Goal: Communication & Community: Answer question/provide support

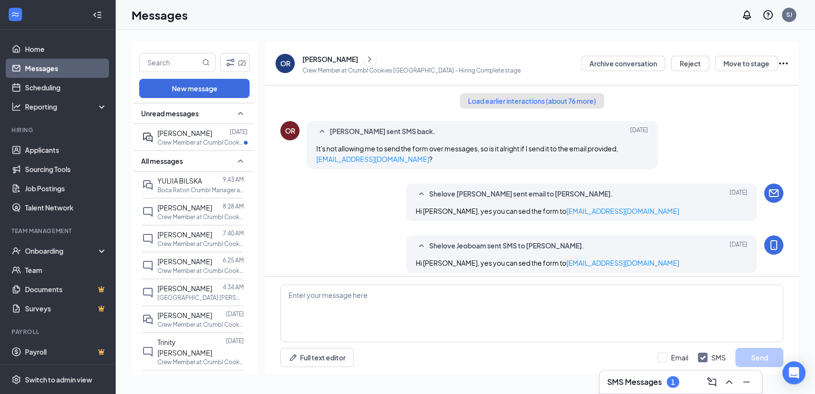
click at [491, 98] on button "Load earlier interactions (about 76 more)" at bounding box center [532, 100] width 145 height 15
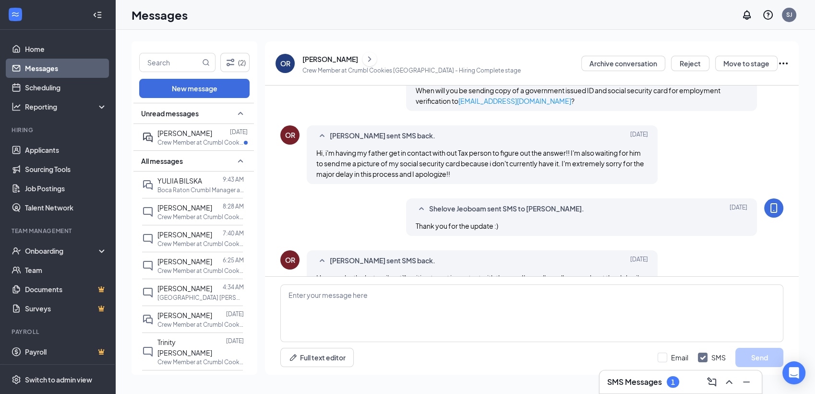
scroll to position [1760, 0]
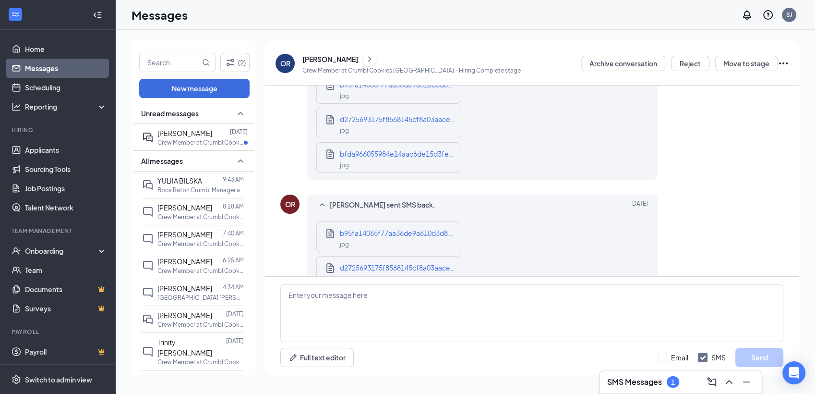
click at [420, 159] on div "jpg" at bounding box center [397, 164] width 115 height 11
click at [379, 273] on div "jpg" at bounding box center [397, 278] width 115 height 11
click at [92, 255] on div "Onboarding" at bounding box center [57, 250] width 115 height 19
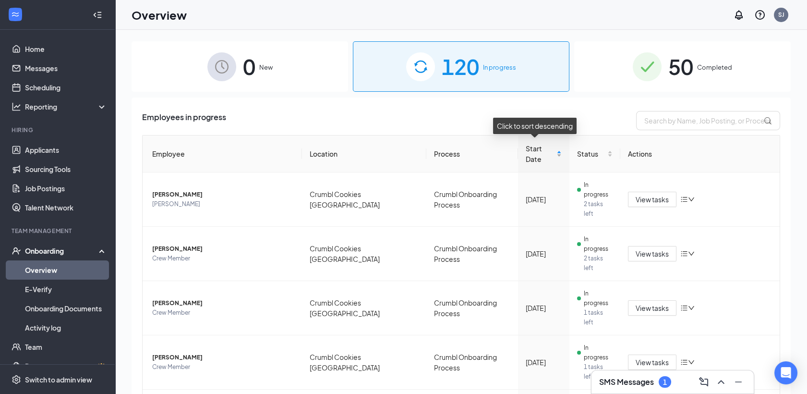
click at [551, 157] on div "Start Date" at bounding box center [544, 153] width 36 height 21
click at [636, 194] on span "View tasks" at bounding box center [652, 199] width 33 height 11
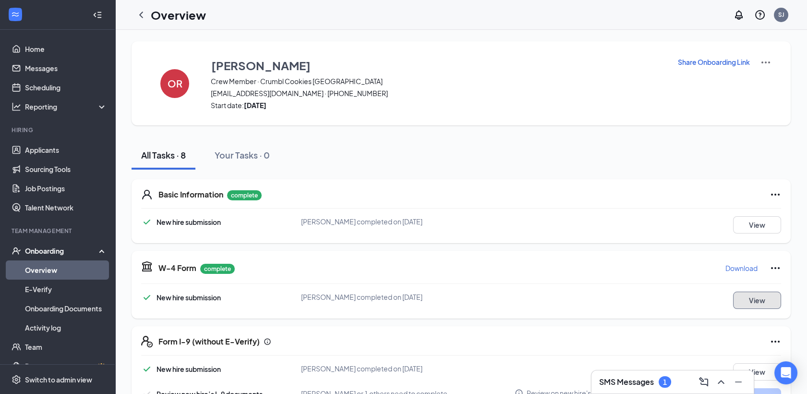
click at [753, 298] on button "View" at bounding box center [757, 299] width 48 height 17
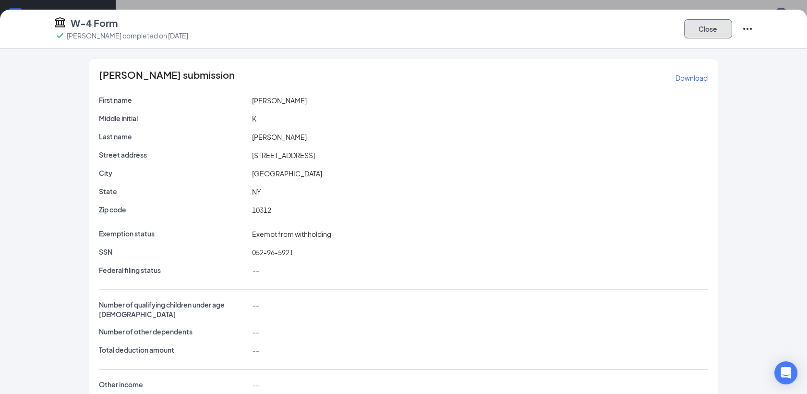
click at [699, 26] on button "Close" at bounding box center [708, 28] width 48 height 19
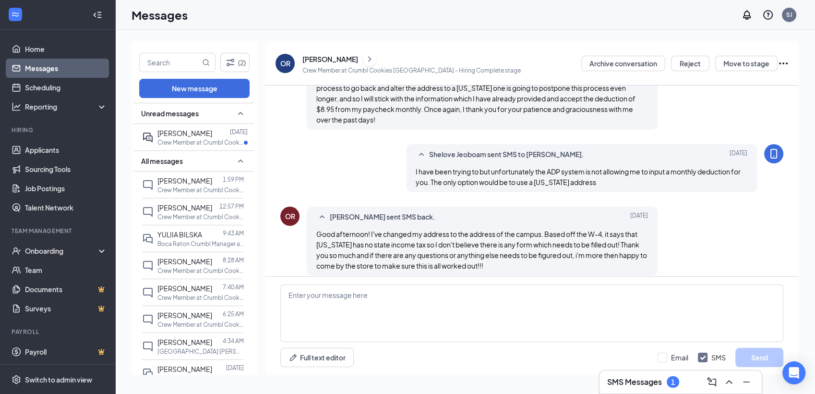
scroll to position [559, 0]
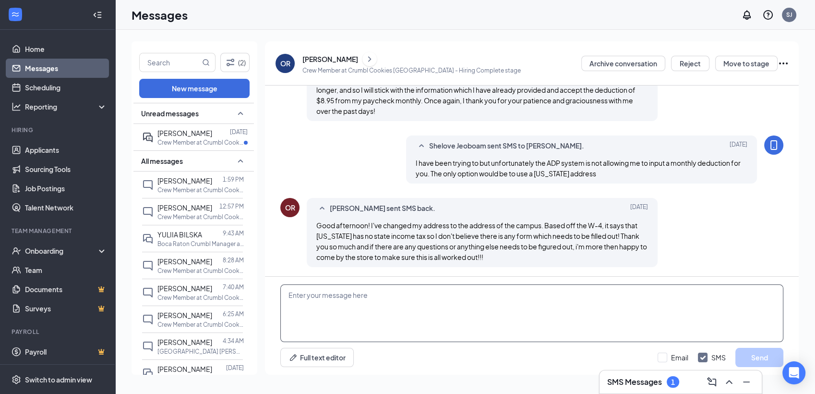
click at [423, 294] on textarea at bounding box center [531, 313] width 503 height 58
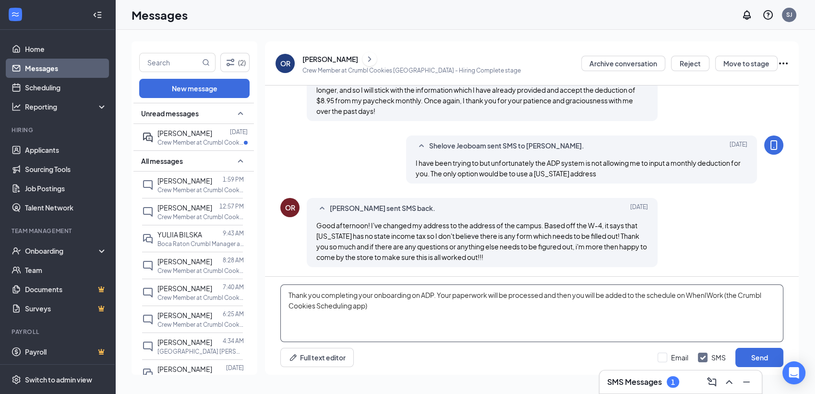
click at [690, 295] on textarea "Thank you completing your onboarding on ADP. Your paperwork will be processed a…" at bounding box center [531, 313] width 503 height 58
type textarea "Thank you completing your onboarding on ADP. Your paperwork will be processed a…"
click at [678, 352] on input "Email" at bounding box center [673, 357] width 31 height 10
checkbox input "true"
click at [745, 351] on button "Send" at bounding box center [760, 357] width 48 height 19
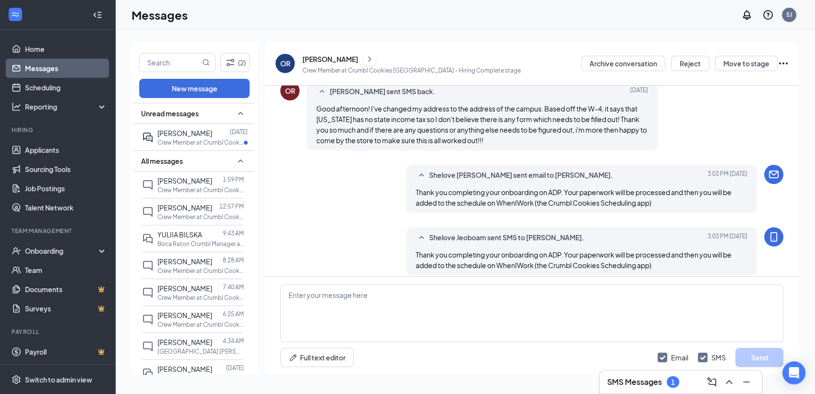
scroll to position [684, 0]
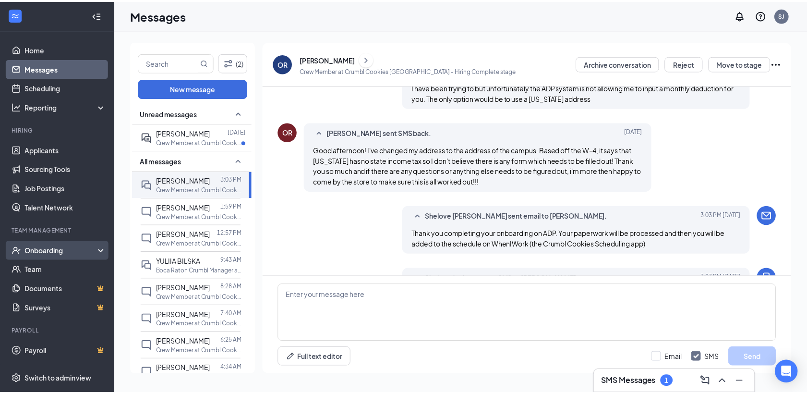
scroll to position [569, 0]
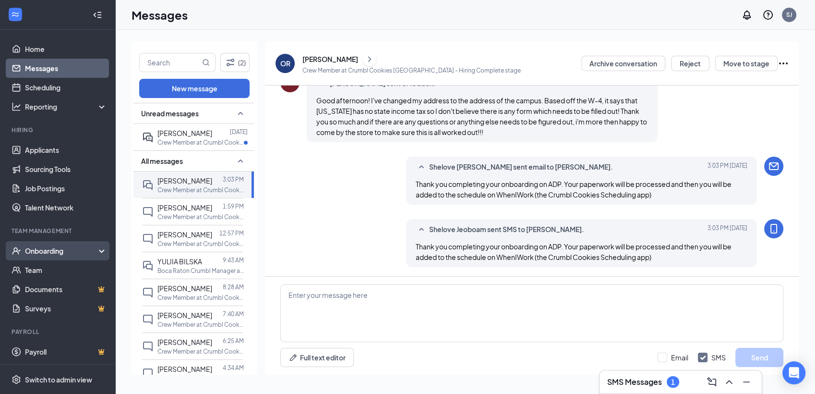
click at [97, 252] on div "Onboarding" at bounding box center [57, 250] width 115 height 19
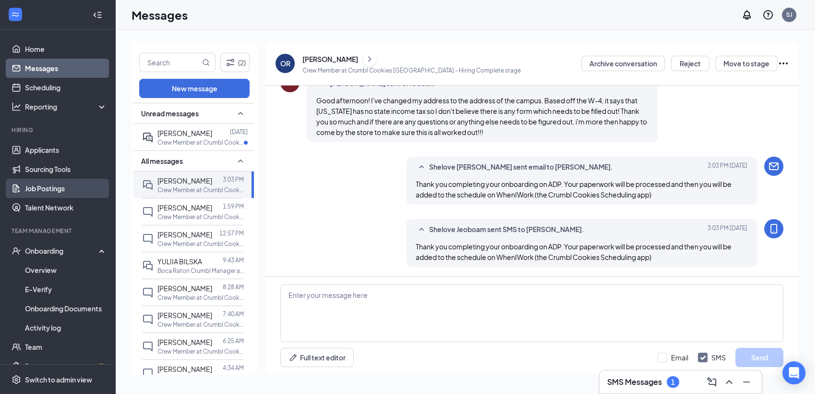
click at [65, 186] on link "Job Postings" at bounding box center [66, 188] width 82 height 19
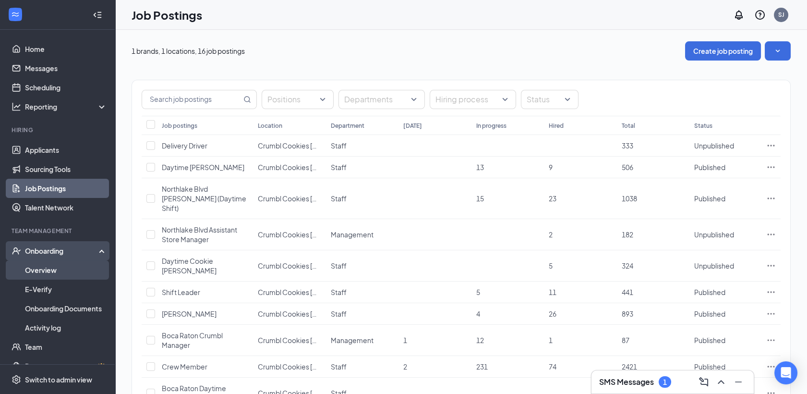
drag, startPoint x: 50, startPoint y: 270, endPoint x: 58, endPoint y: 263, distance: 10.9
click at [50, 269] on link "Overview" at bounding box center [66, 269] width 82 height 19
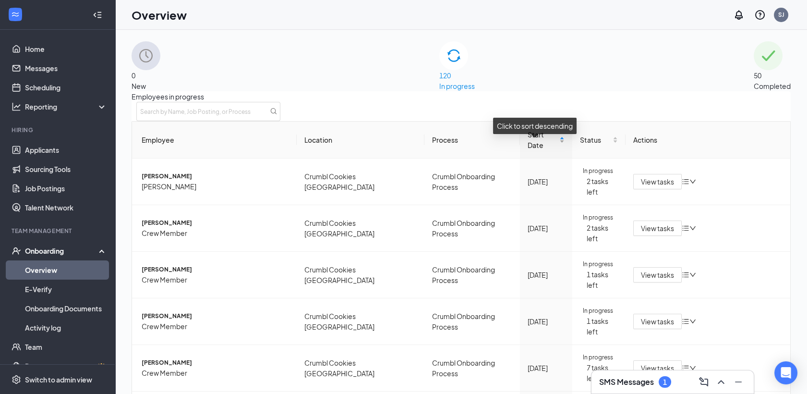
click at [551, 150] on div "Start Date" at bounding box center [546, 139] width 37 height 21
drag, startPoint x: 635, startPoint y: 189, endPoint x: 571, endPoint y: 218, distance: 69.6
click at [641, 187] on span "View tasks" at bounding box center [657, 181] width 33 height 11
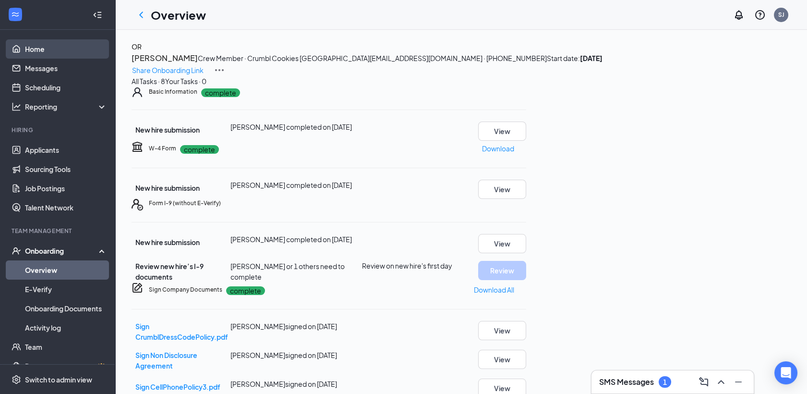
click at [78, 52] on link "Home" at bounding box center [66, 48] width 82 height 19
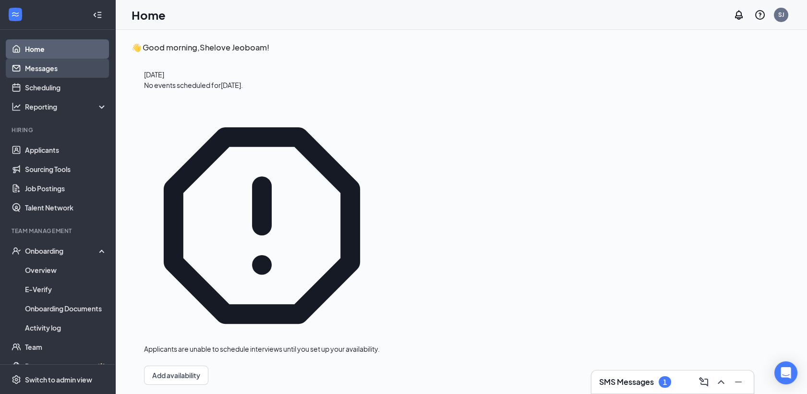
click at [61, 73] on link "Messages" at bounding box center [66, 68] width 82 height 19
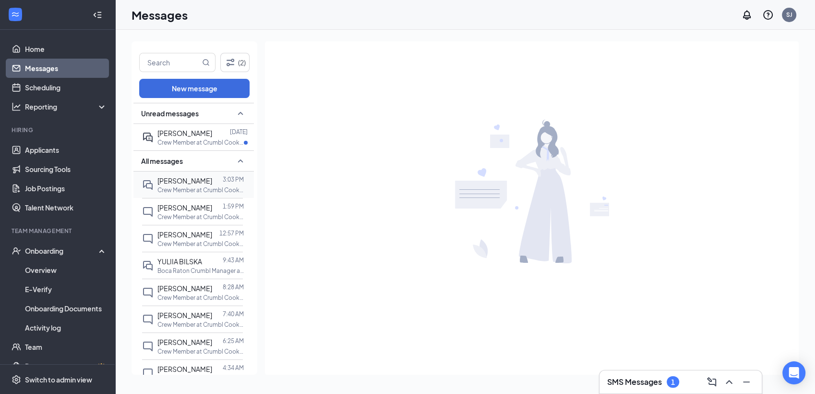
click at [212, 180] on div at bounding box center [217, 180] width 11 height 11
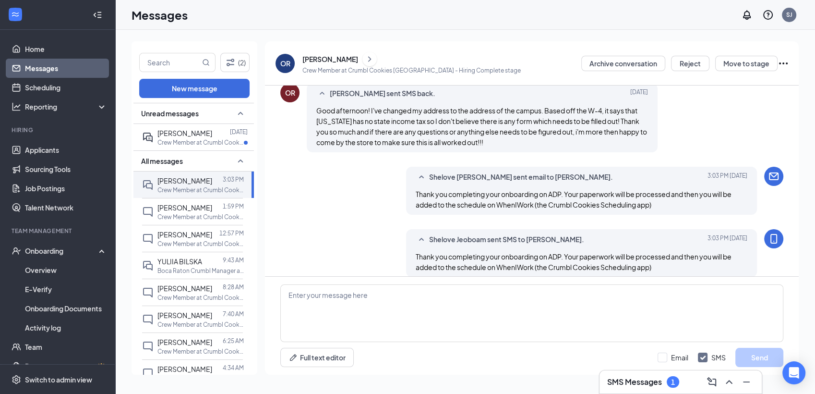
scroll to position [569, 0]
